Goal: Transaction & Acquisition: Purchase product/service

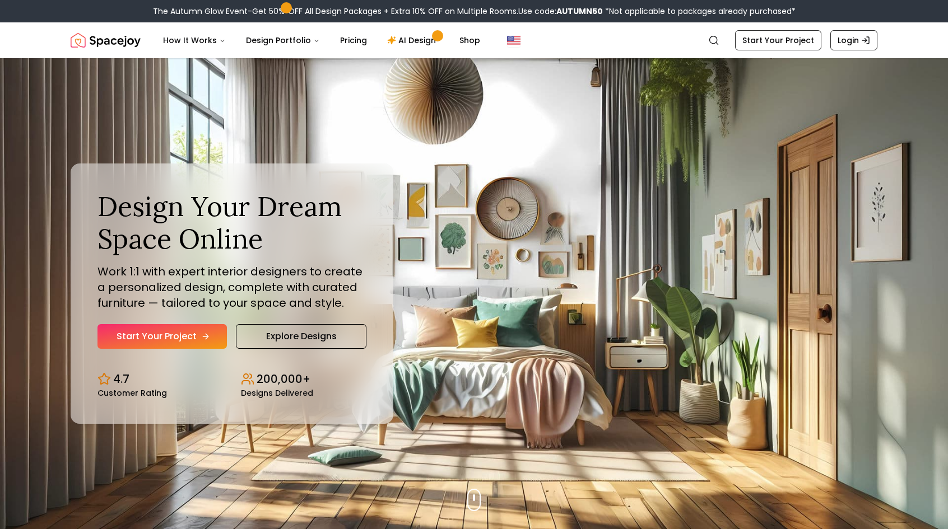
click at [185, 341] on link "Start Your Project" at bounding box center [161, 336] width 129 height 25
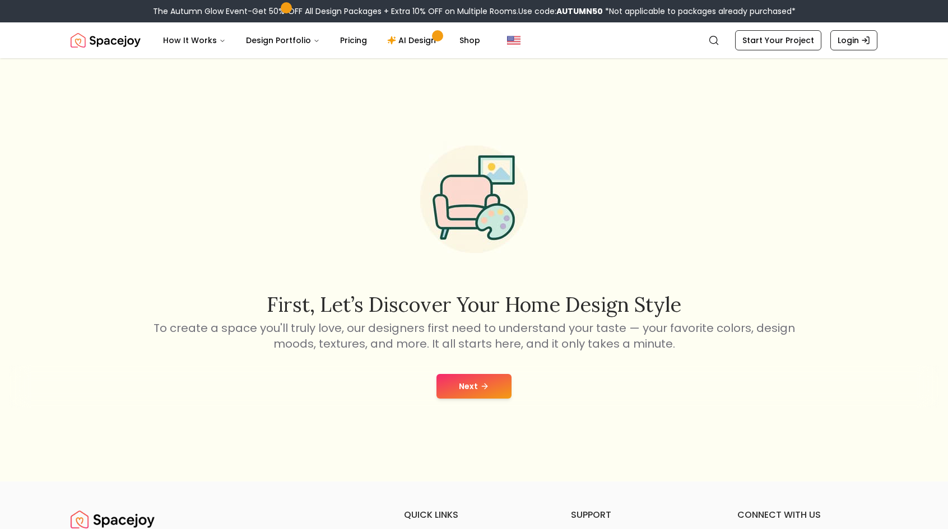
click at [476, 390] on button "Next" at bounding box center [473, 386] width 75 height 25
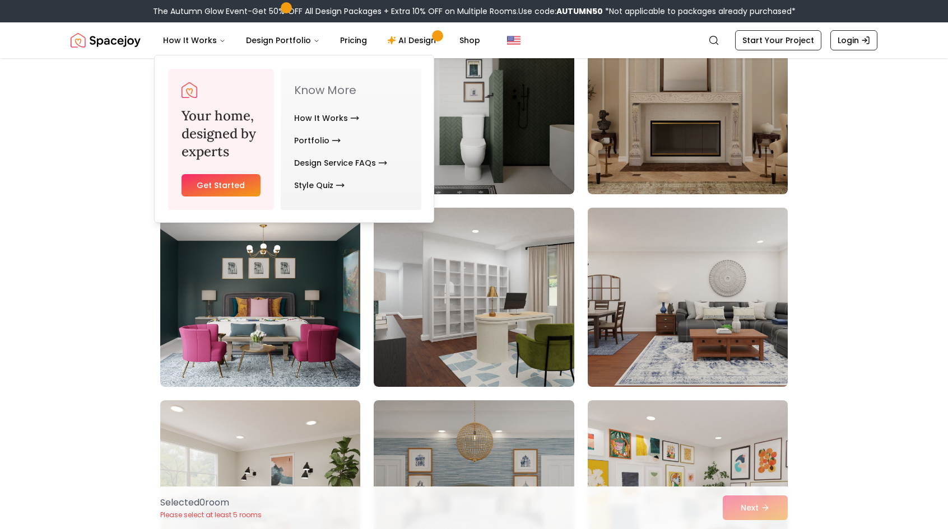
scroll to position [653, 0]
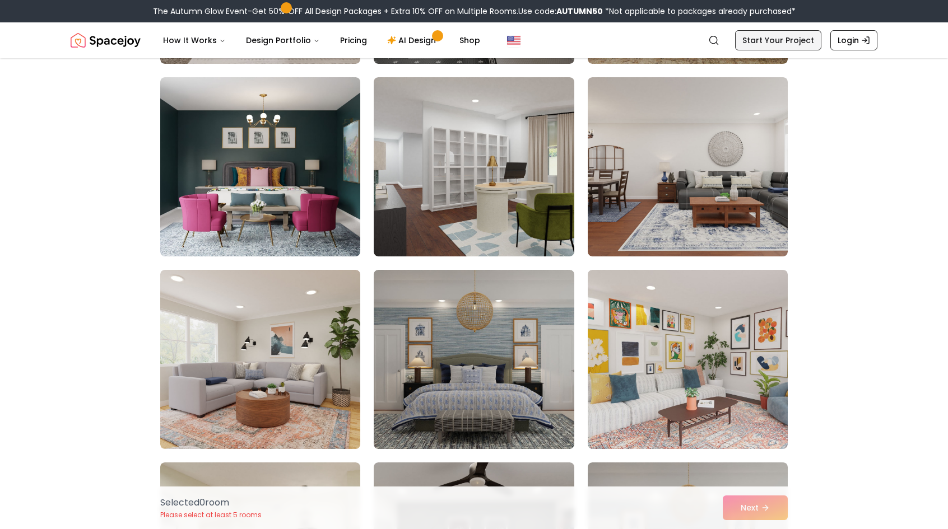
click at [777, 43] on link "Start Your Project" at bounding box center [778, 40] width 86 height 20
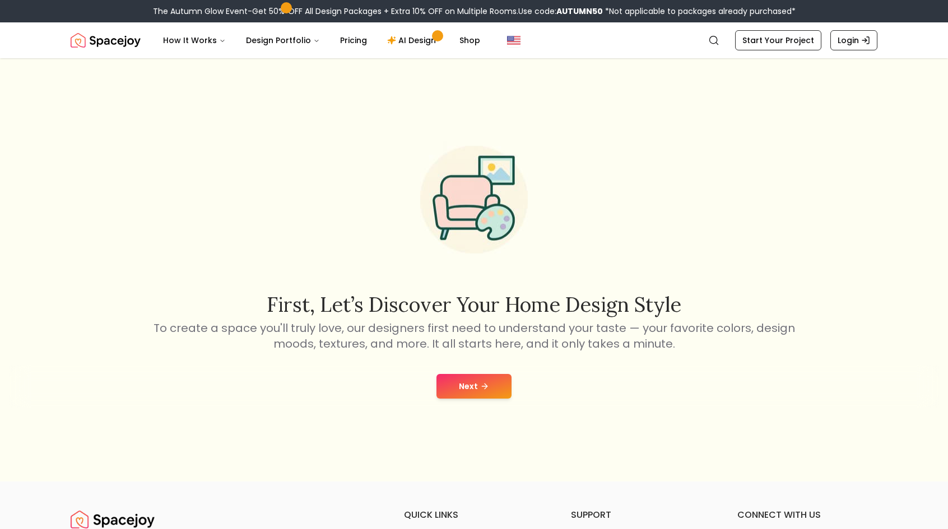
click at [472, 397] on button "Next" at bounding box center [473, 386] width 75 height 25
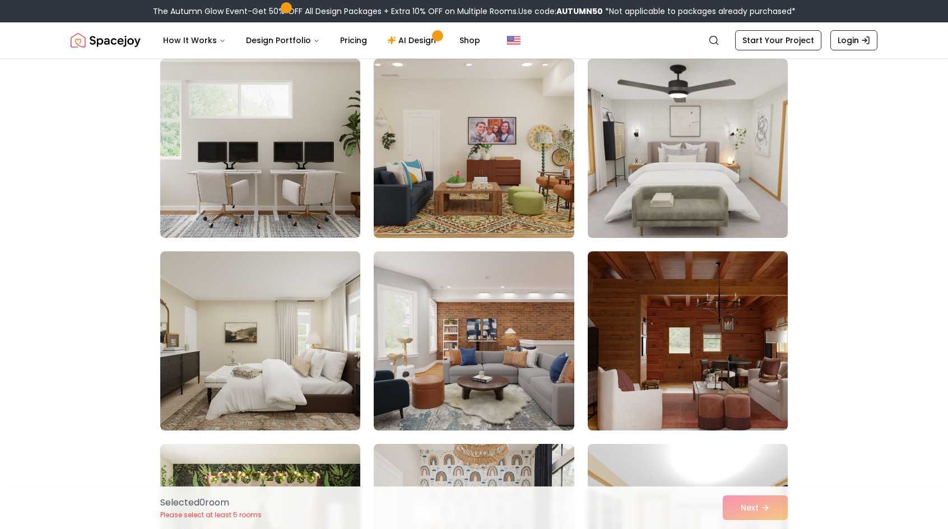
scroll to position [1960, 0]
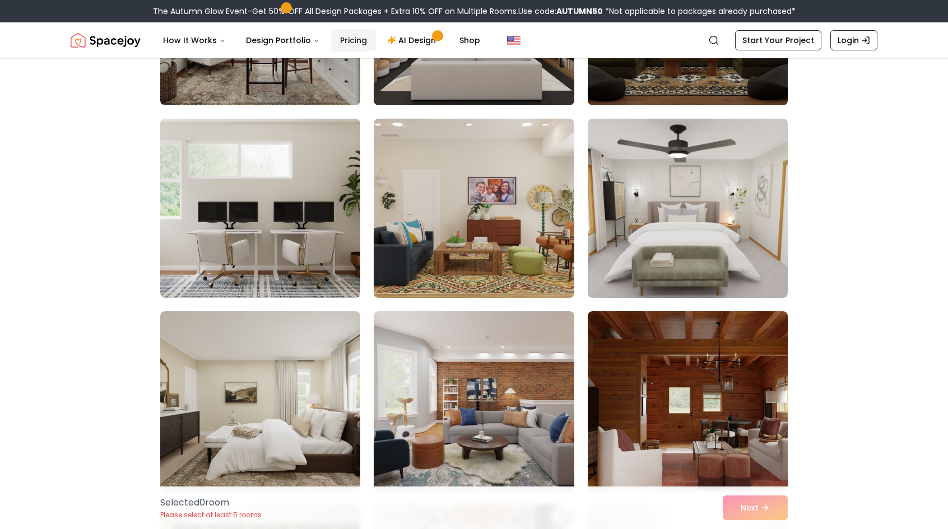
click at [346, 41] on link "Pricing" at bounding box center [353, 40] width 45 height 22
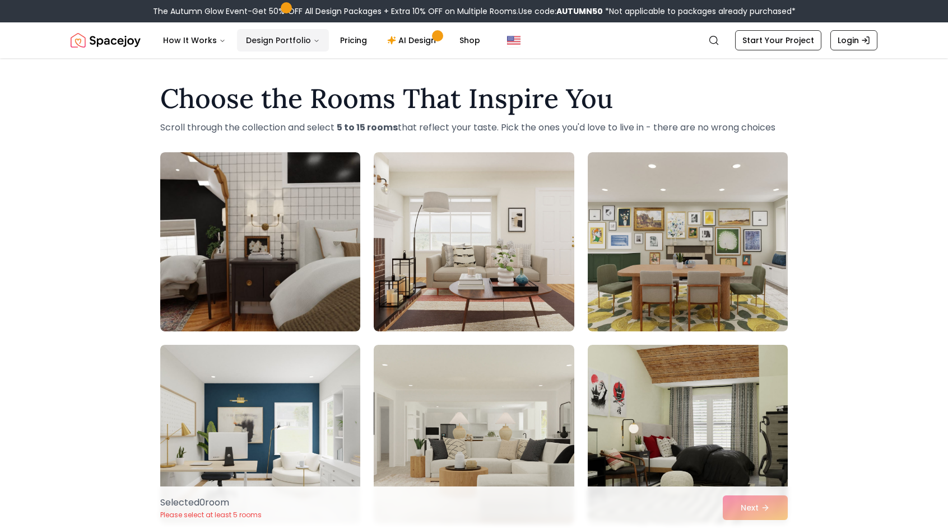
click at [287, 43] on button "Design Portfolio" at bounding box center [283, 40] width 92 height 22
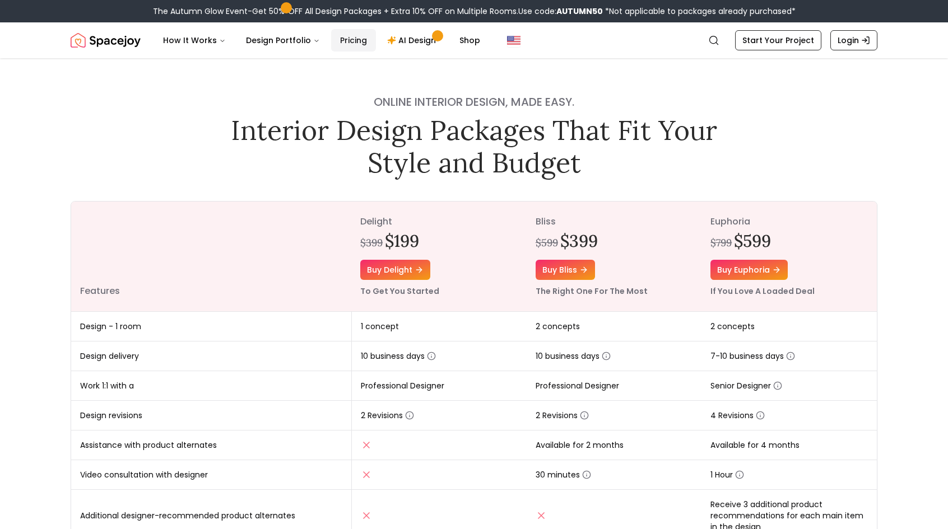
click at [346, 36] on link "Pricing" at bounding box center [353, 40] width 45 height 22
click at [395, 41] on link "AI Design" at bounding box center [413, 40] width 70 height 22
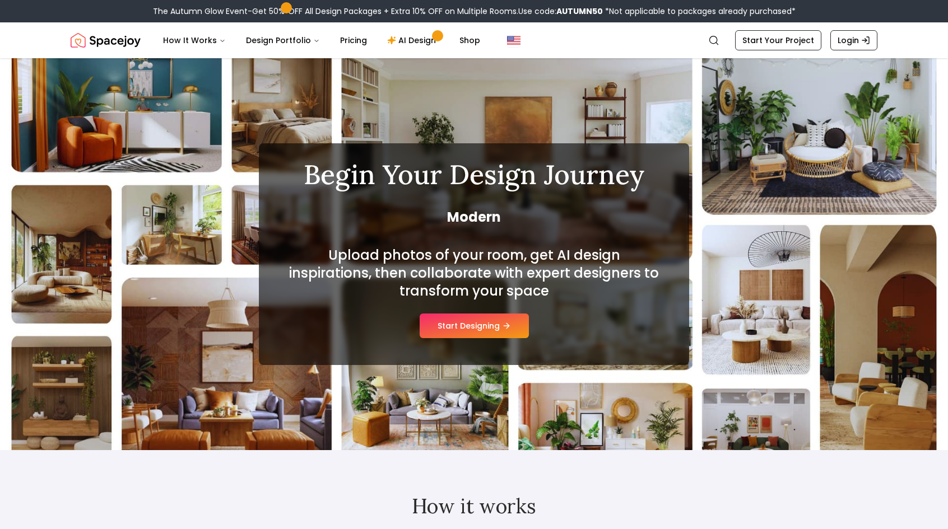
click at [486, 334] on button "Start Designing" at bounding box center [474, 326] width 109 height 25
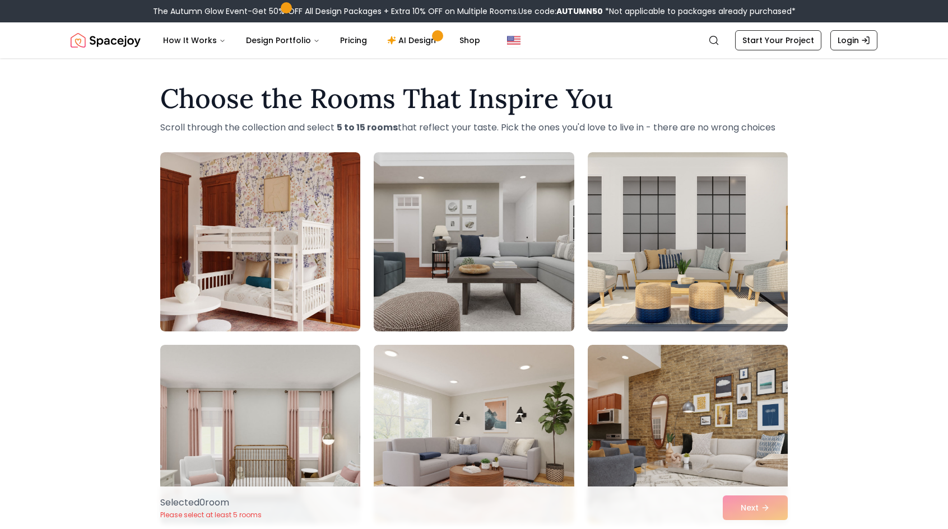
click at [111, 47] on img "Spacejoy" at bounding box center [106, 40] width 70 height 22
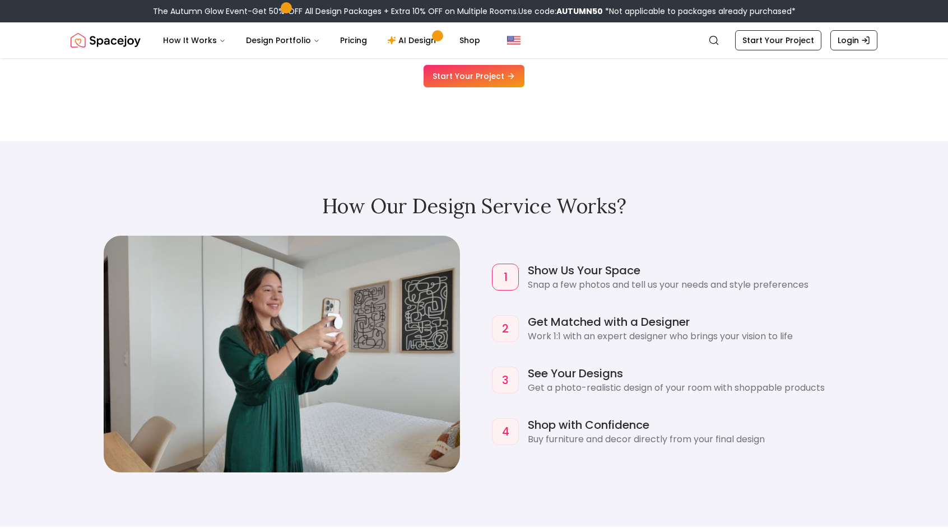
scroll to position [915, 0]
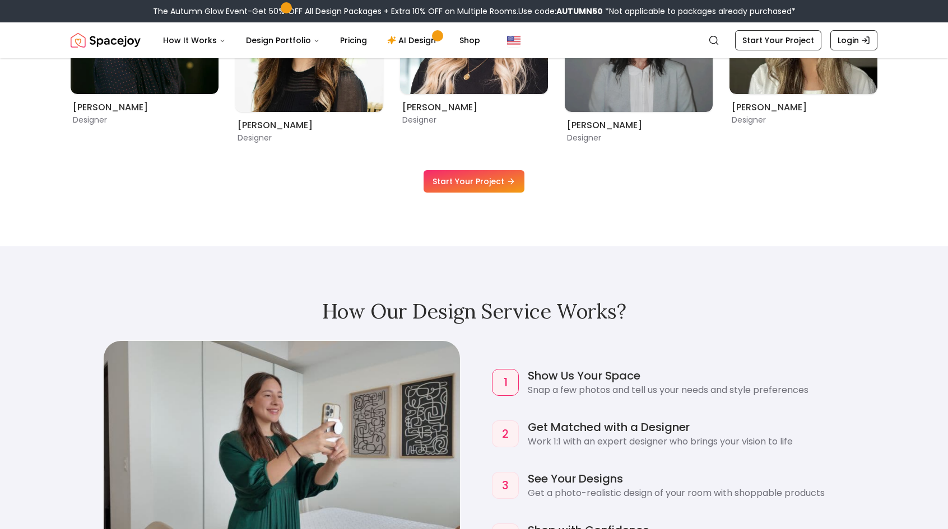
click at [497, 181] on link "Start Your Project" at bounding box center [473, 181] width 101 height 22
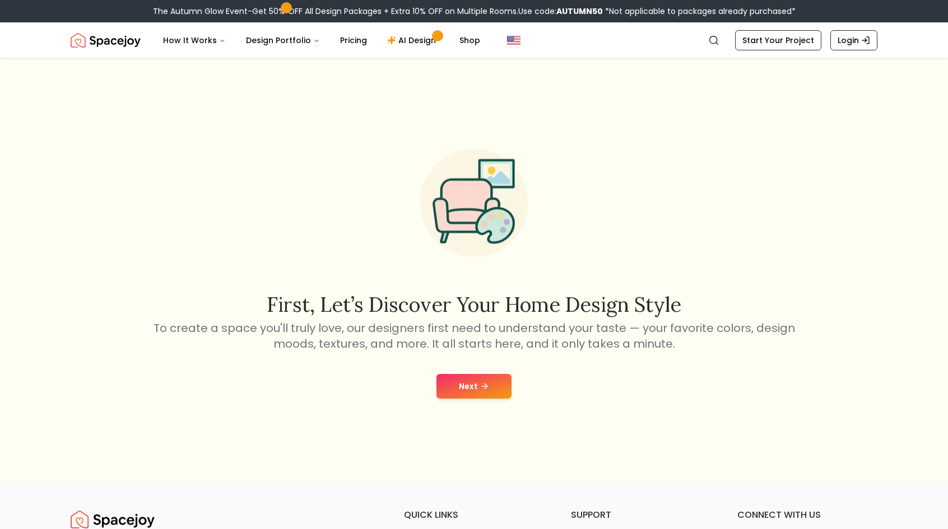
click at [475, 373] on div "Next" at bounding box center [474, 386] width 930 height 43
click at [474, 381] on button "Next" at bounding box center [473, 386] width 75 height 25
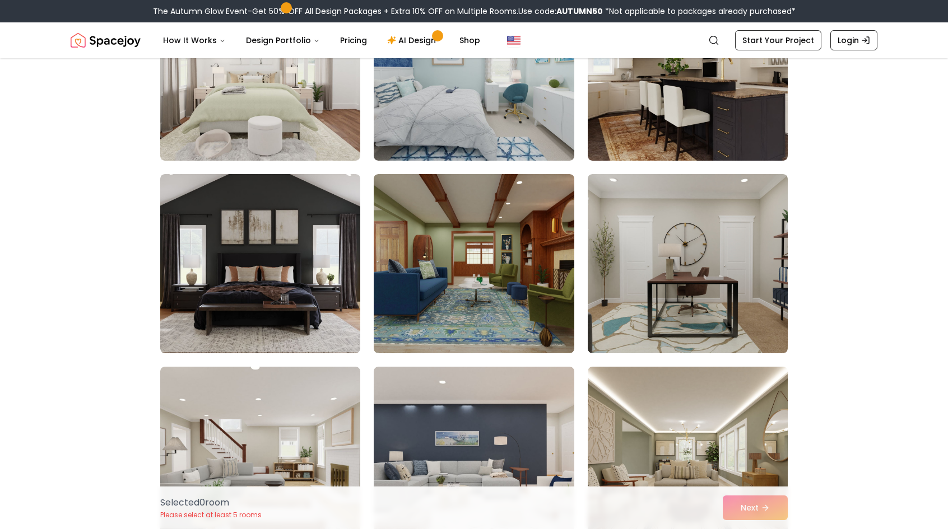
scroll to position [2614, 0]
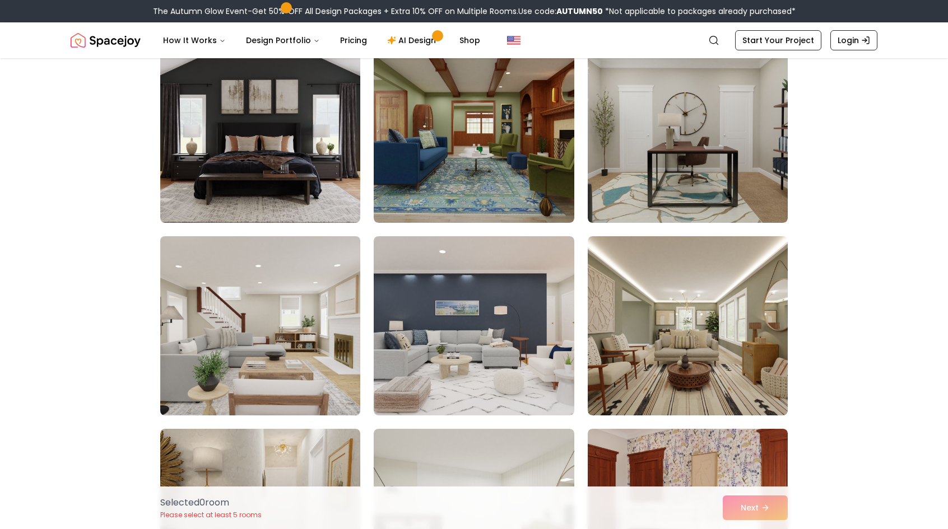
click at [286, 345] on img at bounding box center [260, 326] width 210 height 188
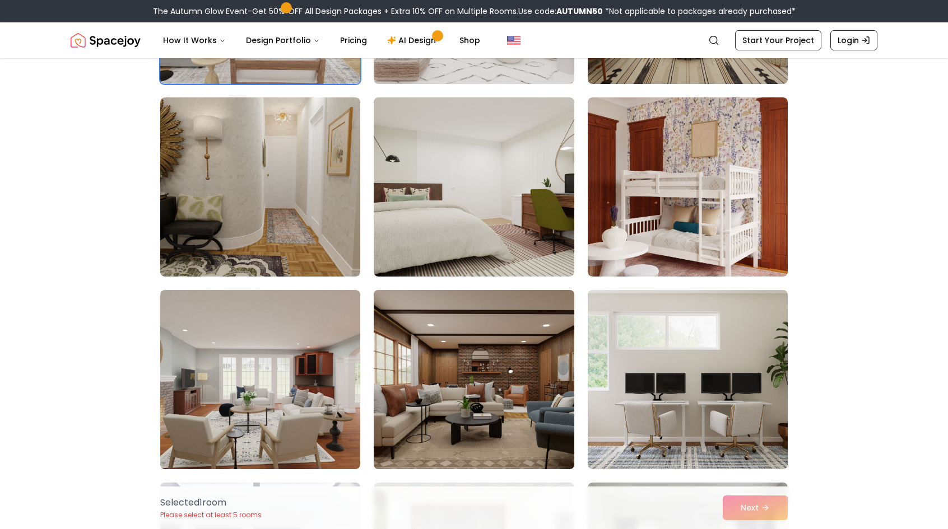
scroll to position [3006, 0]
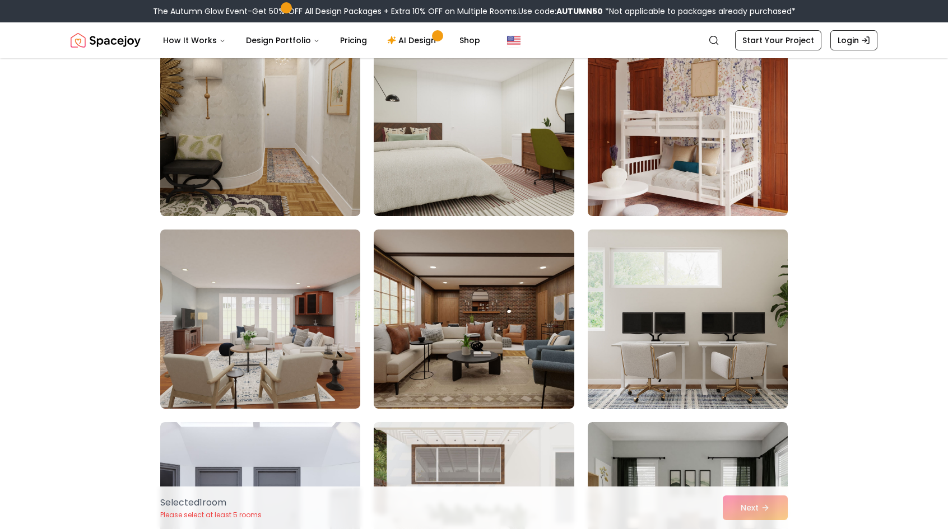
click at [665, 370] on img at bounding box center [688, 319] width 210 height 188
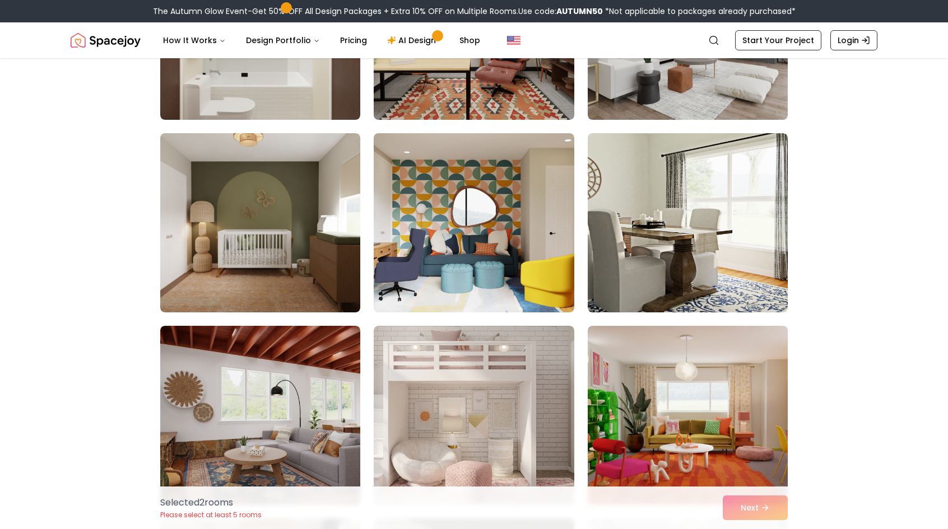
scroll to position [3921, 0]
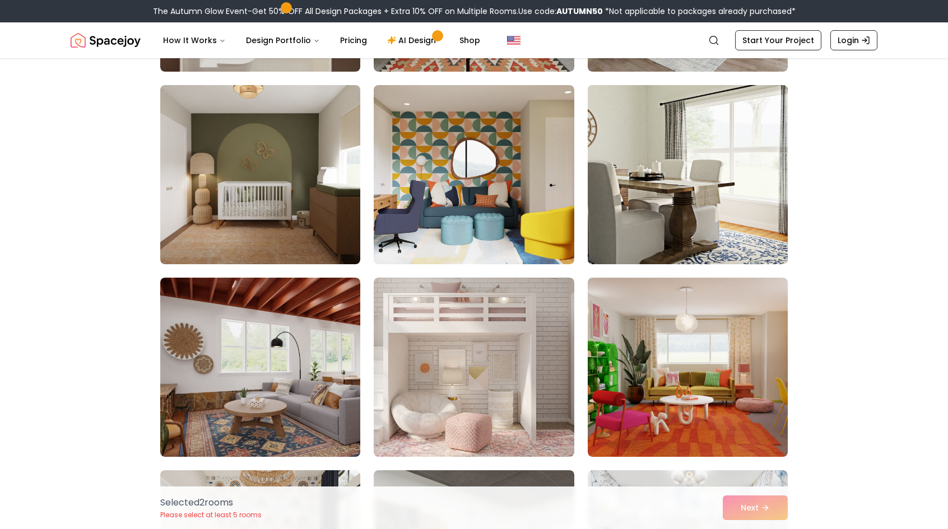
drag, startPoint x: 681, startPoint y: 218, endPoint x: 674, endPoint y: 217, distance: 6.9
click at [680, 218] on img at bounding box center [688, 175] width 210 height 188
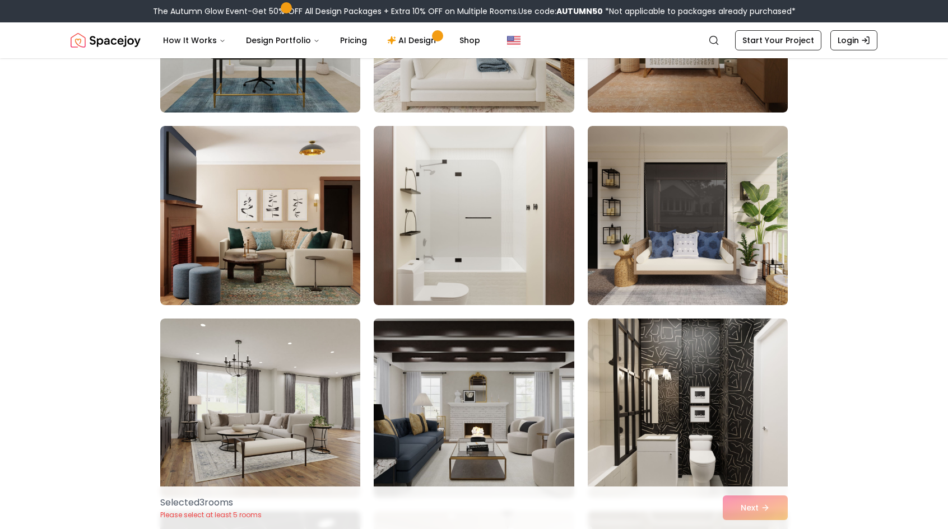
scroll to position [784, 0]
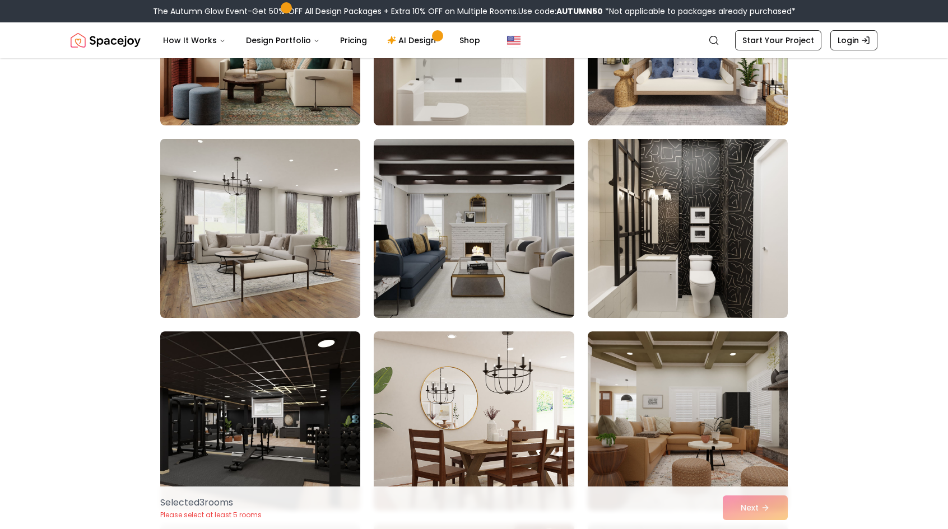
click at [295, 271] on img at bounding box center [260, 228] width 210 height 188
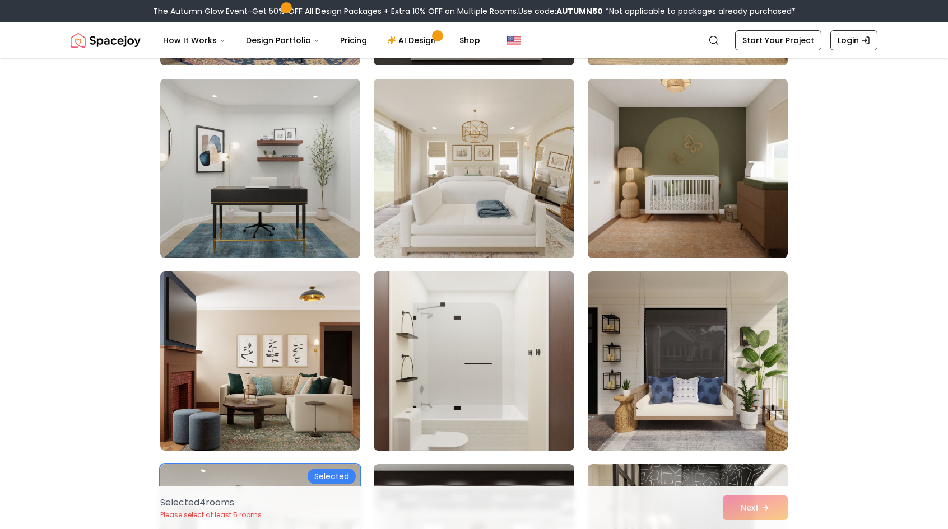
scroll to position [261, 0]
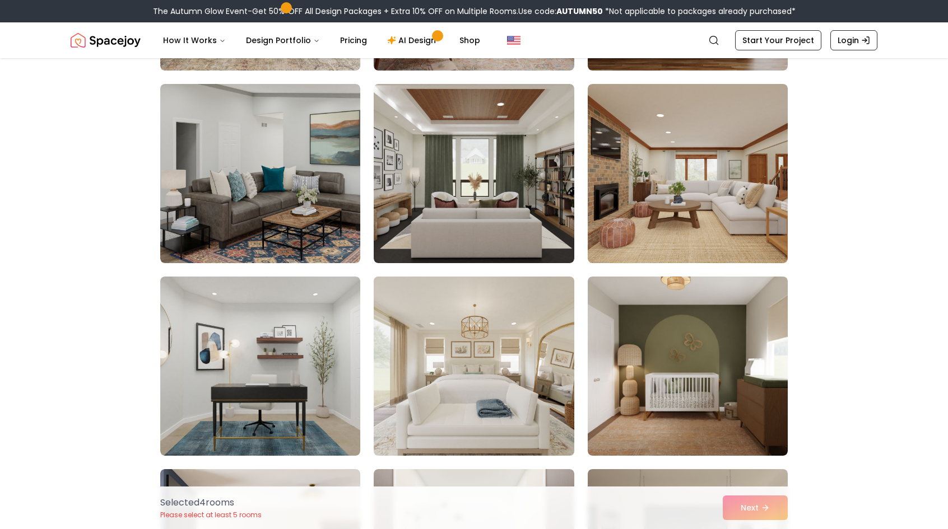
click at [476, 373] on img at bounding box center [474, 366] width 210 height 188
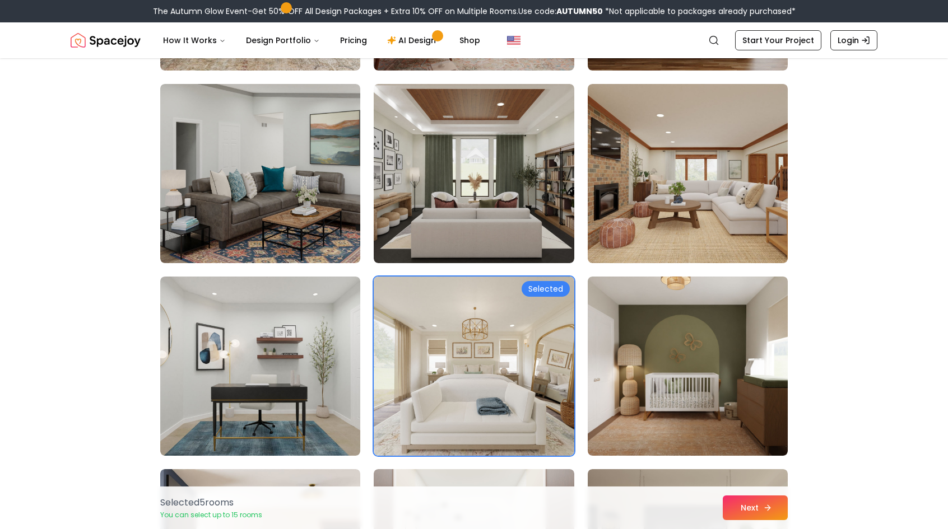
click at [754, 513] on button "Next" at bounding box center [755, 508] width 65 height 25
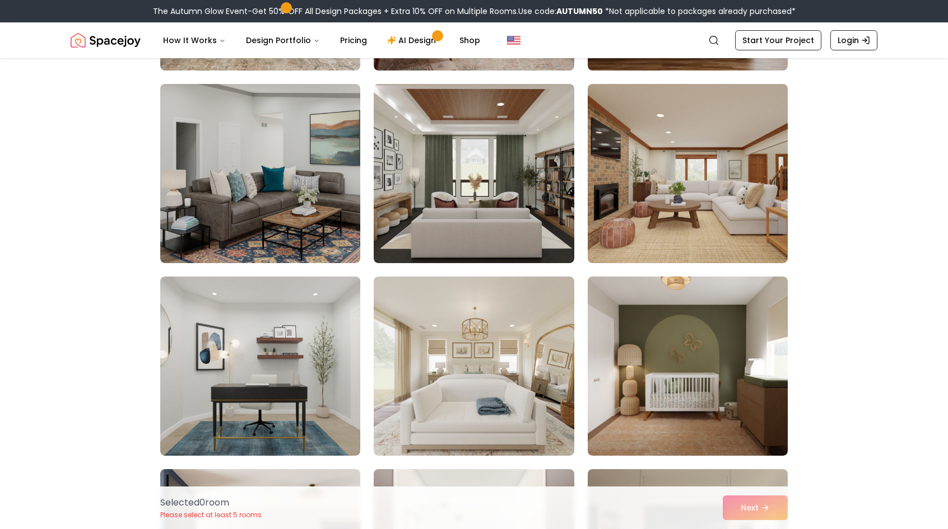
click at [105, 45] on img "Spacejoy" at bounding box center [106, 40] width 70 height 22
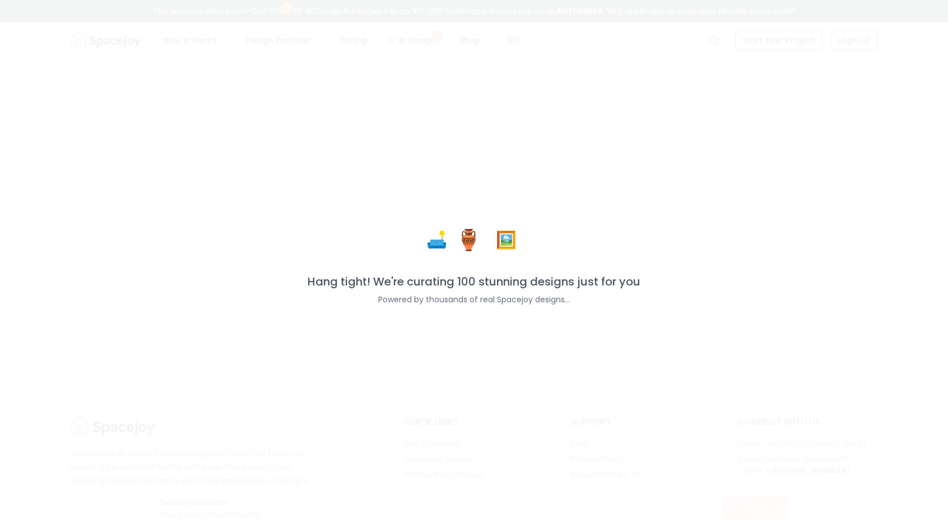
scroll to position [261, 0]
